Goal: Find specific page/section: Find specific page/section

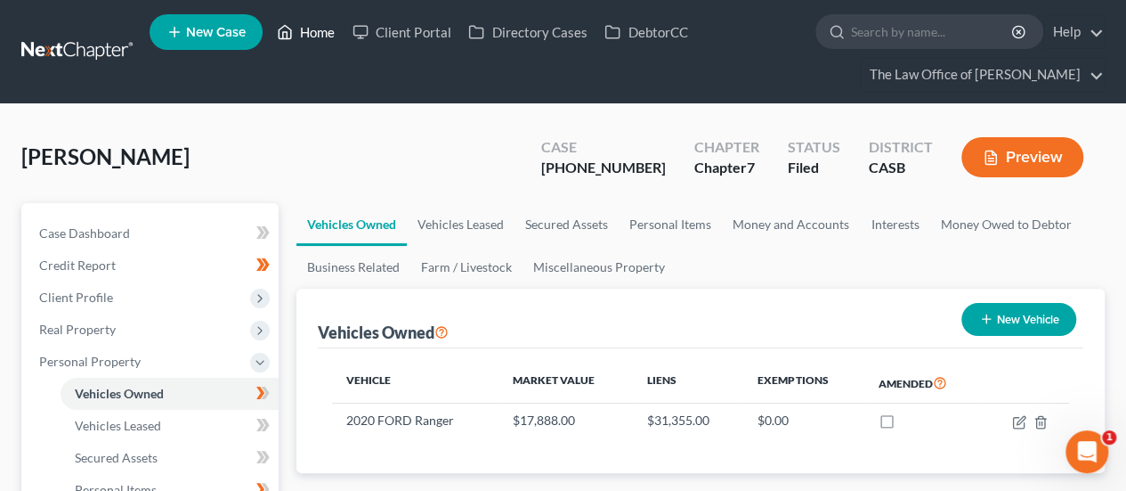
click at [303, 44] on link "Home" at bounding box center [306, 32] width 76 height 32
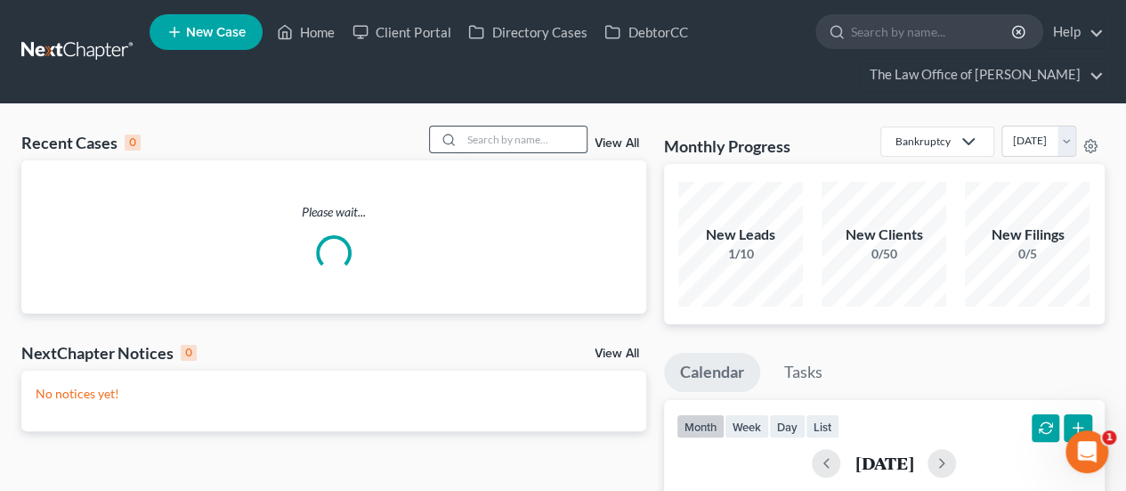
click at [521, 134] on input "search" at bounding box center [524, 139] width 125 height 26
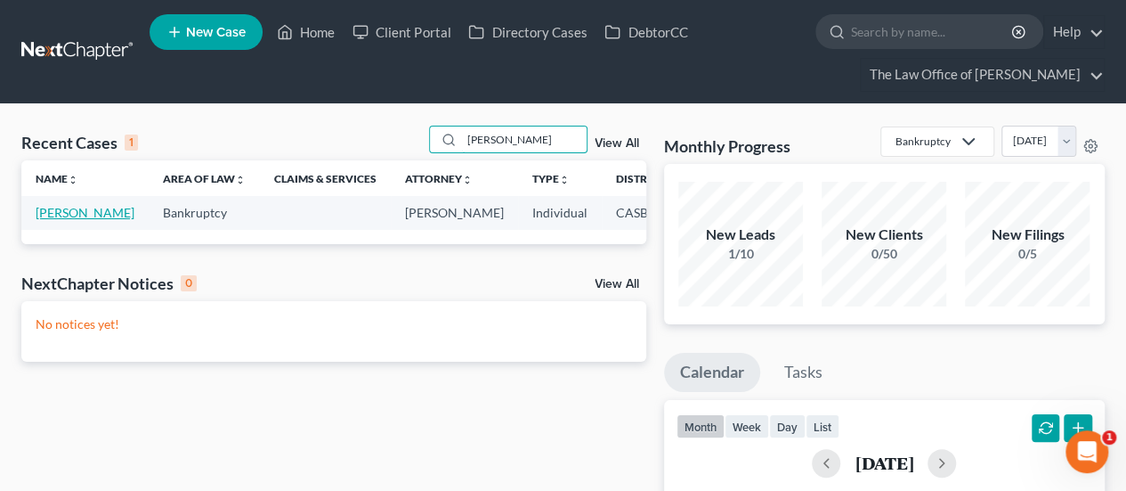
type input "[PERSON_NAME]"
click at [43, 207] on link "[PERSON_NAME]" at bounding box center [85, 212] width 99 height 15
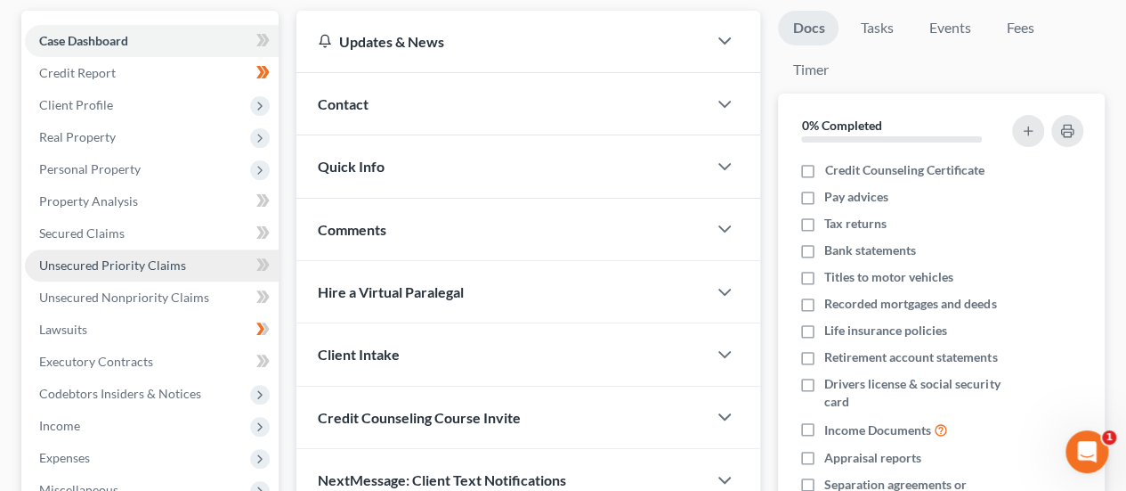
scroll to position [191, 0]
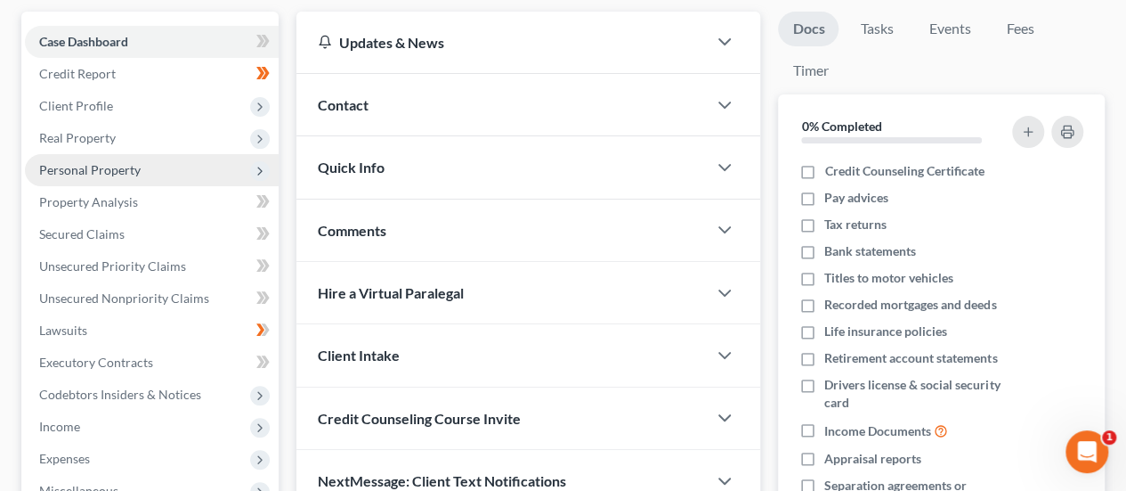
click at [108, 172] on span "Personal Property" at bounding box center [90, 169] width 102 height 15
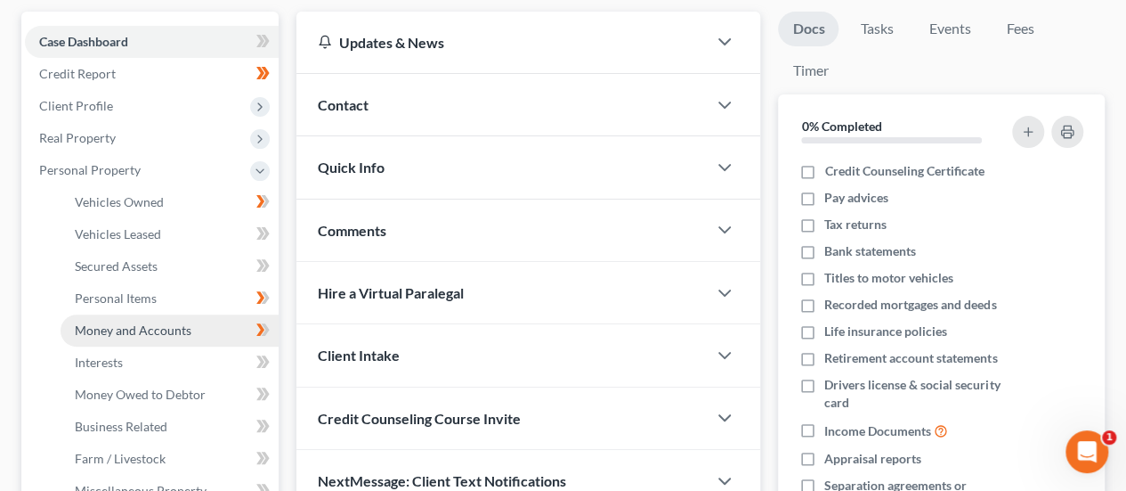
click at [142, 344] on link "Money and Accounts" at bounding box center [170, 330] width 218 height 32
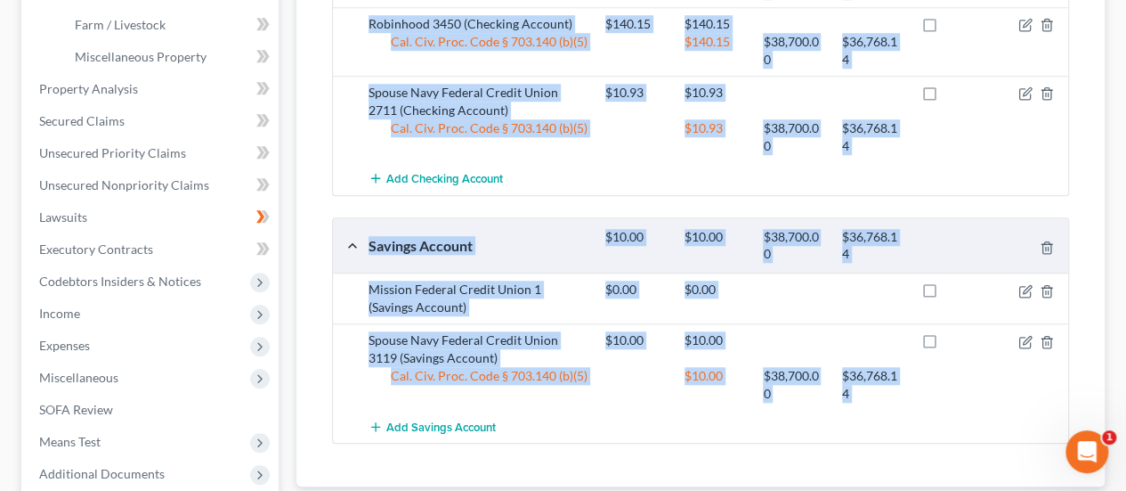
scroll to position [805, 0]
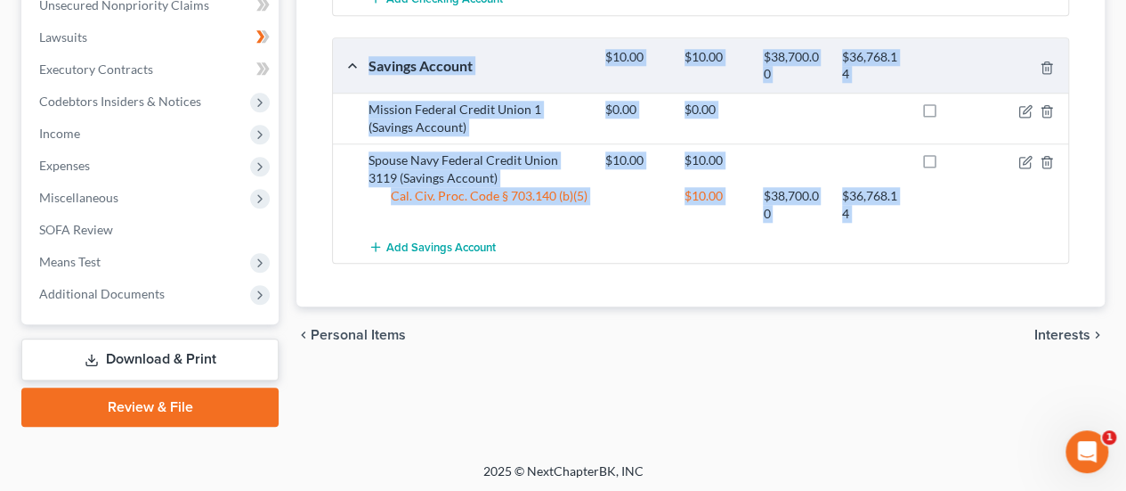
drag, startPoint x: 365, startPoint y: 174, endPoint x: 874, endPoint y: 245, distance: 514.3
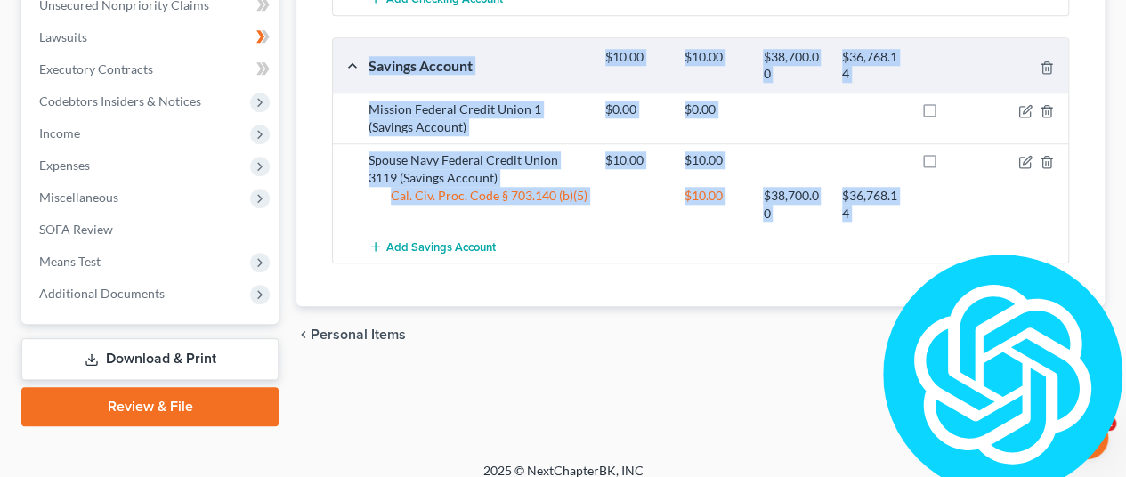
copy ui-view "Mission Federal Credit Union 0298 (Checking Account) $404.59 $404.59 Cal. Civ. …"
click at [468, 130] on div "Mission Federal Credit Union 1 (Savings Account)" at bounding box center [478, 119] width 237 height 36
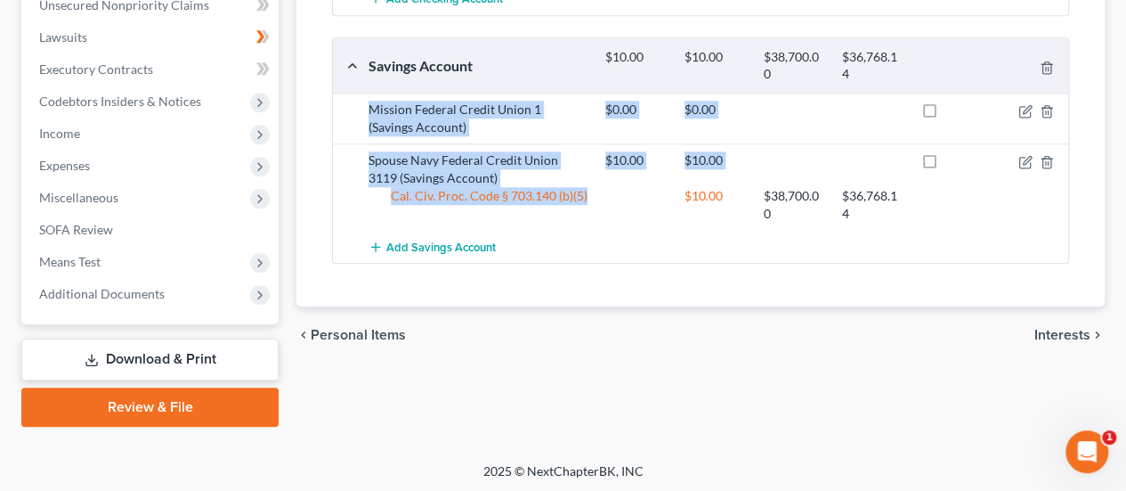
drag, startPoint x: 367, startPoint y: 102, endPoint x: 599, endPoint y: 186, distance: 247.3
click at [599, 186] on div "Mission Federal Credit Union 1 (Savings Account) $0.00 $0.00 Spouse Navy Federa…" at bounding box center [700, 178] width 735 height 170
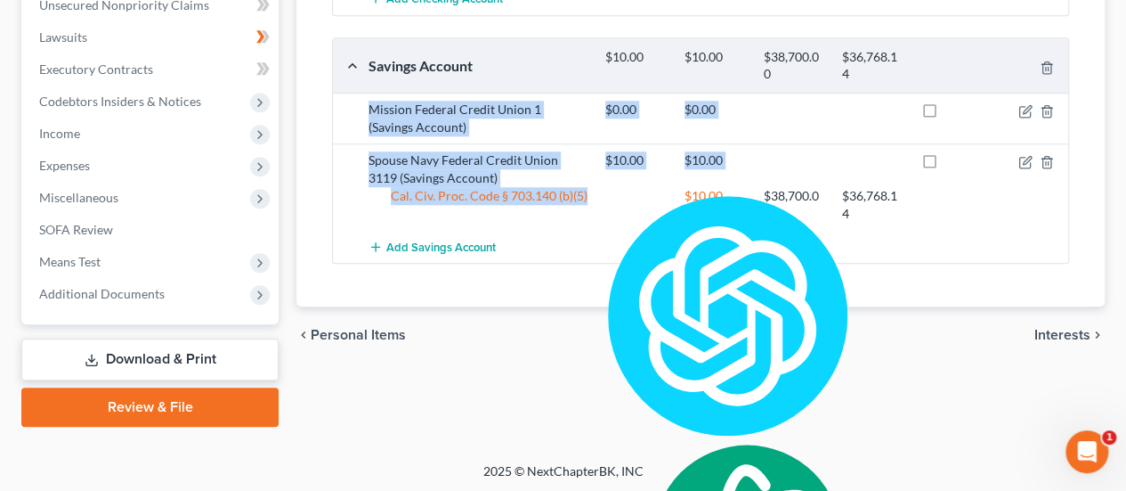
copy div "Mission Federal Credit Union 1 (Savings Account) $0.00 $0.00 Spouse Navy Federa…"
click at [500, 156] on div "Spouse Navy Federal Credit Union 3119 (Savings Account)" at bounding box center [478, 169] width 237 height 36
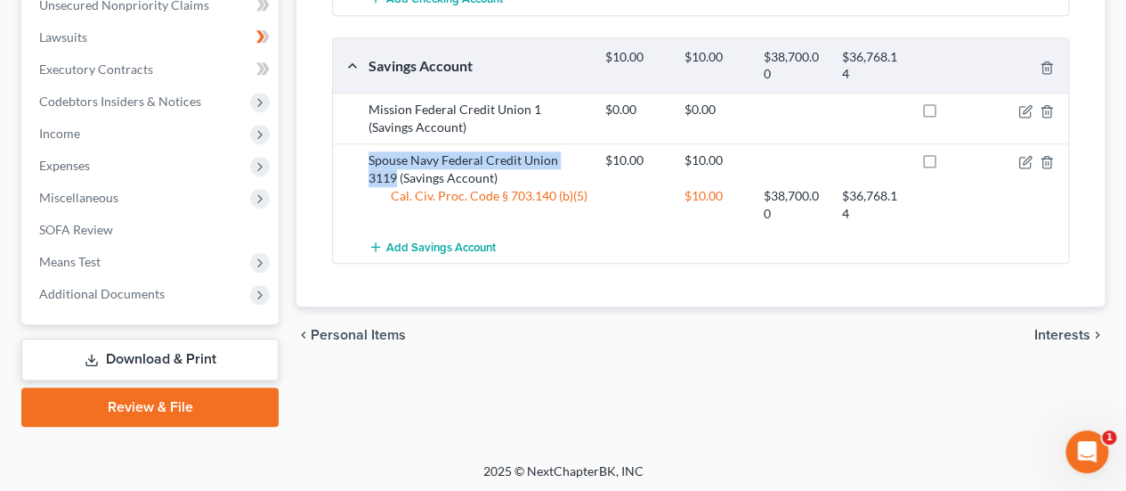
drag, startPoint x: 401, startPoint y: 152, endPoint x: 589, endPoint y: 147, distance: 188.8
click at [589, 151] on div "Spouse Navy Federal Credit Union 3119 (Savings Account)" at bounding box center [478, 169] width 237 height 36
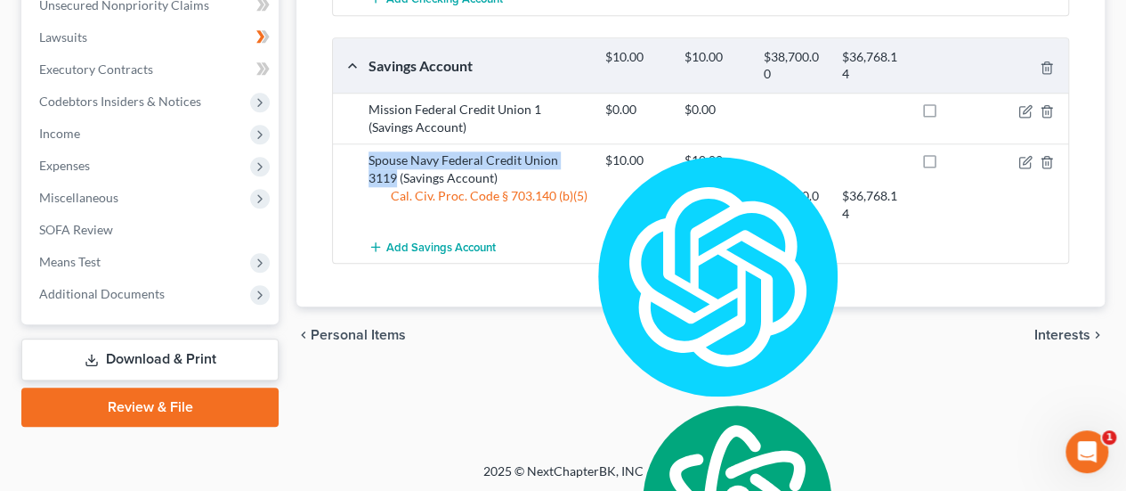
copy div "Spouse Navy Federal Credit Union 3119"
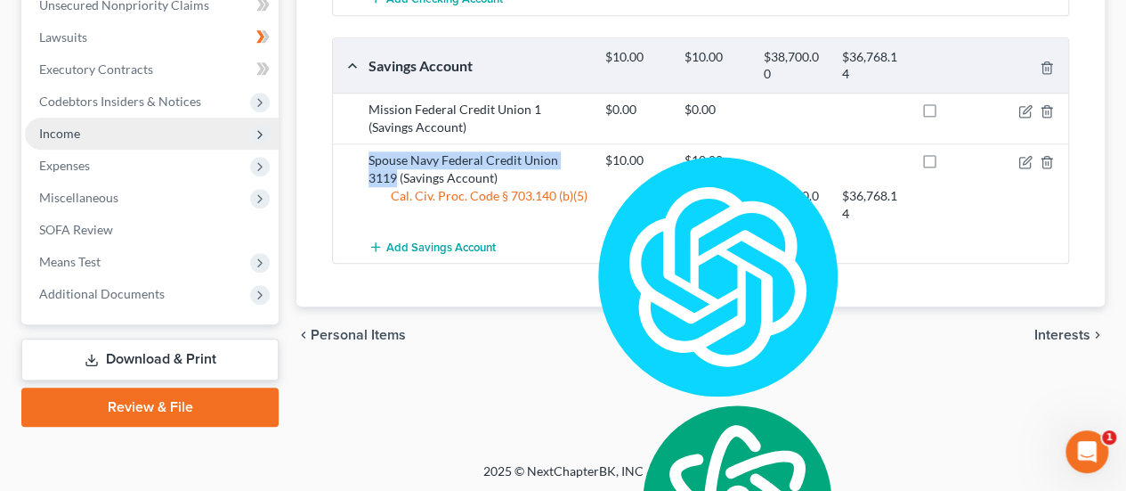
click at [73, 134] on span "Income" at bounding box center [59, 133] width 41 height 15
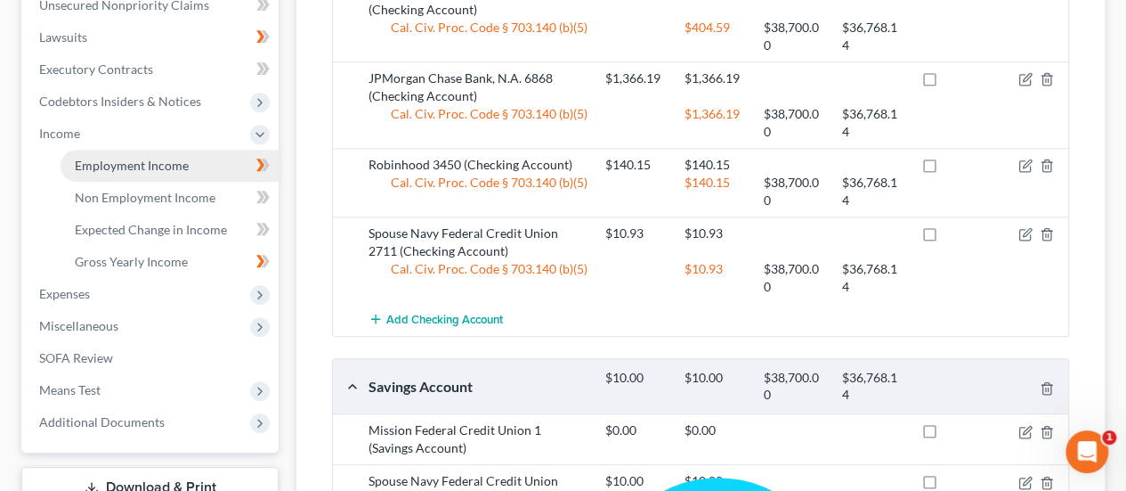
click at [102, 171] on link "Employment Income" at bounding box center [170, 166] width 218 height 32
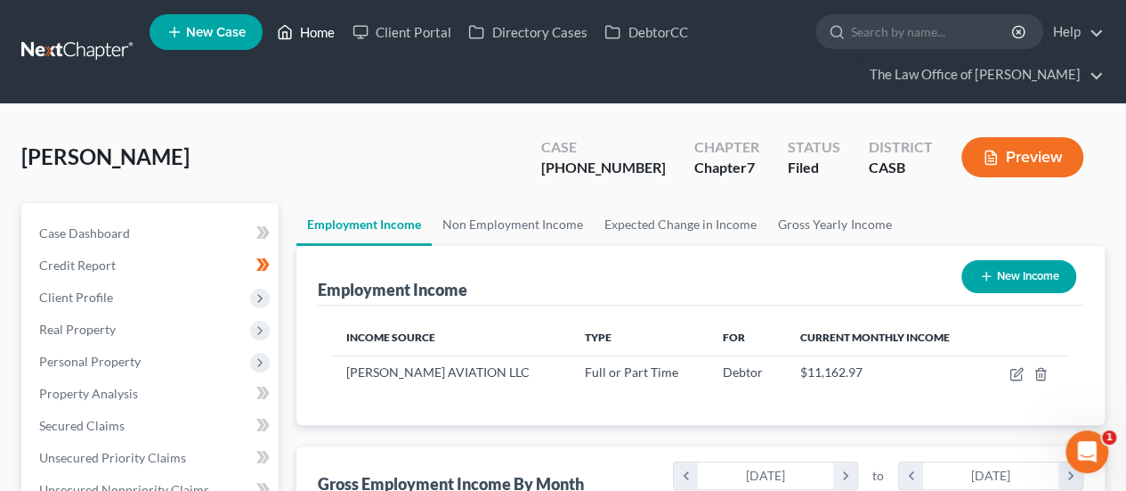
click at [319, 26] on link "Home" at bounding box center [306, 32] width 76 height 32
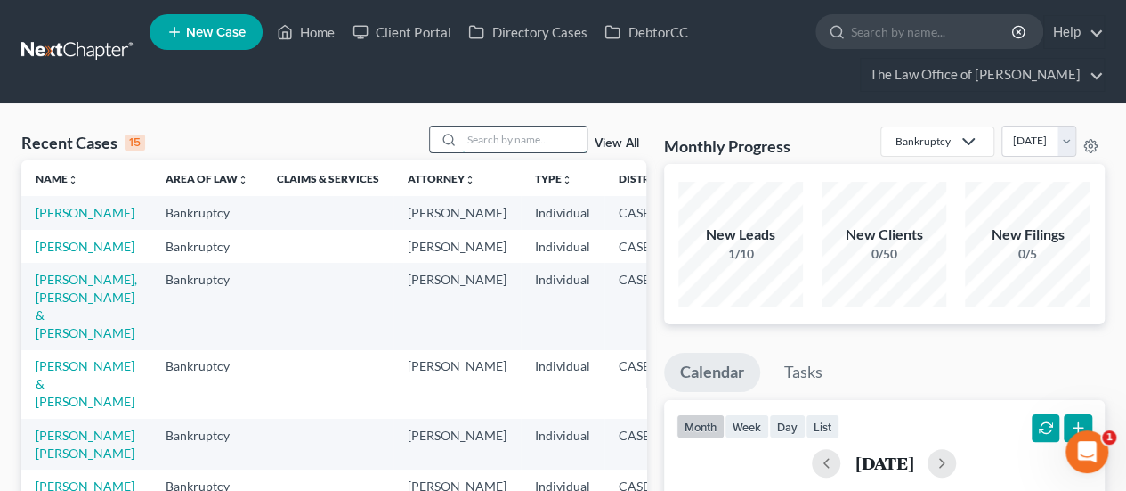
click at [508, 140] on input "search" at bounding box center [524, 139] width 125 height 26
click at [52, 340] on link "[PERSON_NAME], [PERSON_NAME] & [PERSON_NAME]" at bounding box center [87, 306] width 102 height 69
